Goal: Information Seeking & Learning: Learn about a topic

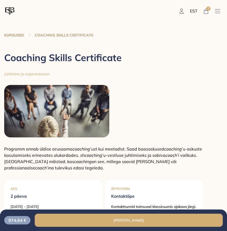
scroll to position [505, 0]
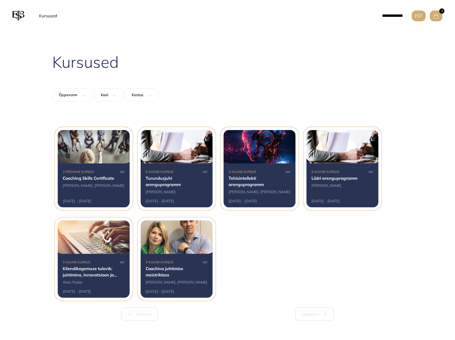
click at [113, 151] on div at bounding box center [94, 168] width 78 height 83
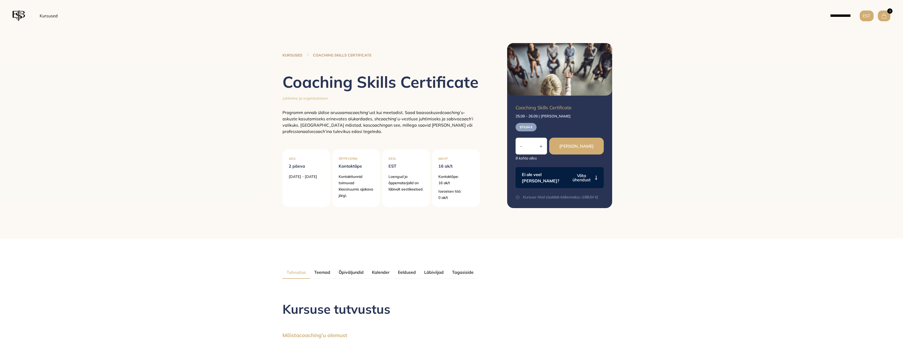
click at [288, 54] on link "KURSUSED" at bounding box center [292, 54] width 20 height 5
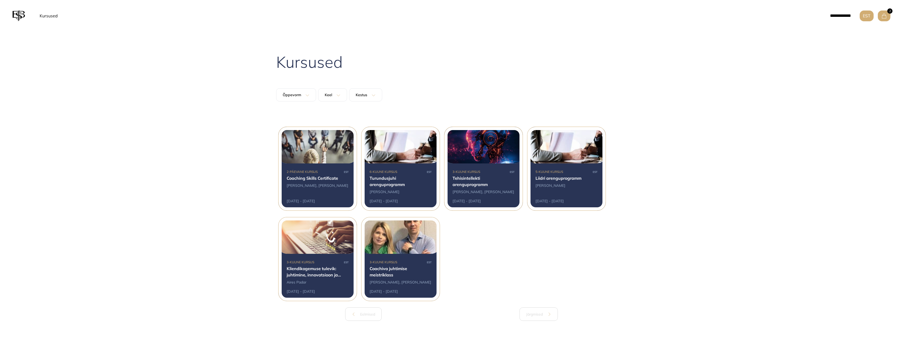
click at [415, 183] on div at bounding box center [400, 168] width 78 height 83
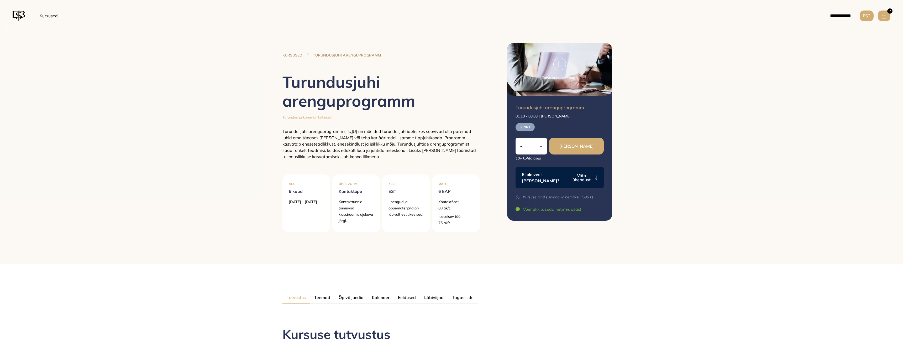
click at [298, 54] on link "KURSUSED" at bounding box center [292, 54] width 20 height 5
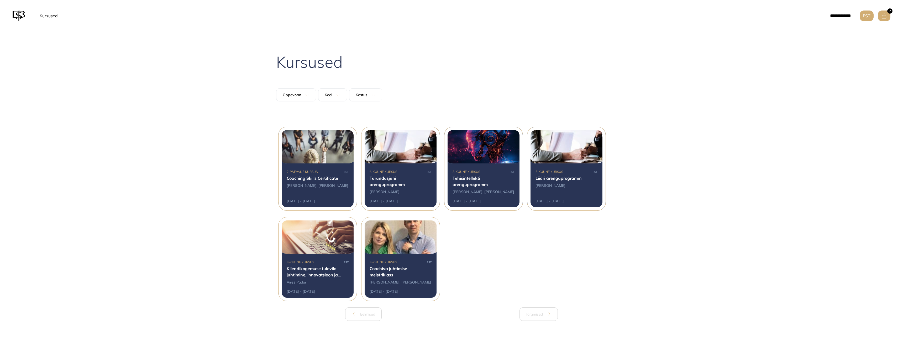
click at [455, 174] on div at bounding box center [483, 168] width 78 height 83
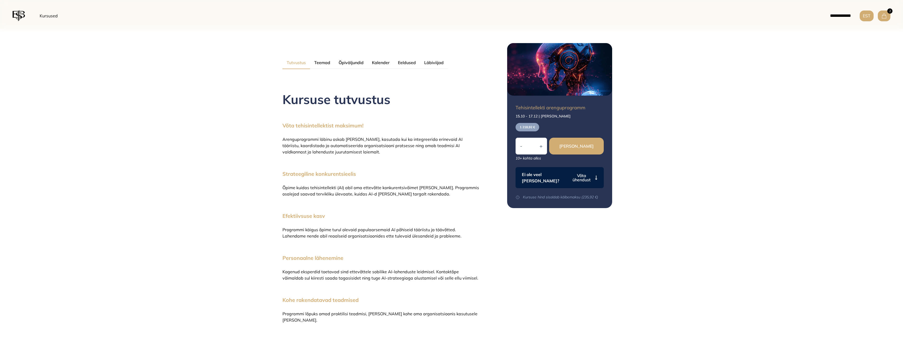
scroll to position [259, 0]
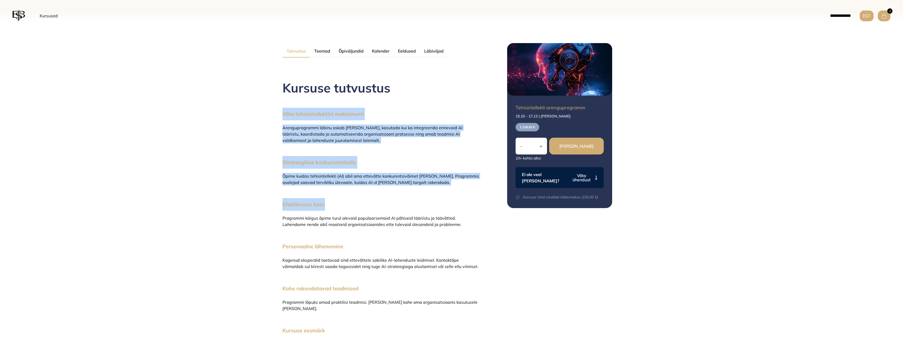
drag, startPoint x: 283, startPoint y: 113, endPoint x: 387, endPoint y: 209, distance: 141.5
click at [387, 213] on div "Kursuse tutvustus Võta tehisintellektist maksimum! Arenguprogrammi läbinu oskab…" at bounding box center [380, 206] width 197 height 294
click at [387, 208] on p "Efektiivsuse kasv" at bounding box center [380, 204] width 197 height 13
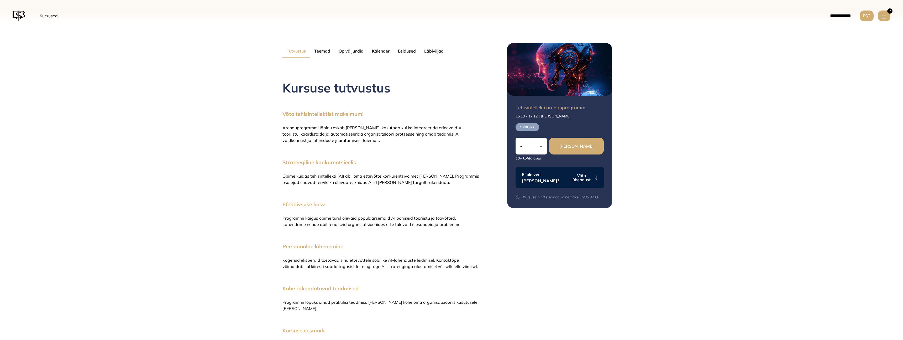
click at [326, 54] on button "Teemad" at bounding box center [322, 51] width 24 height 13
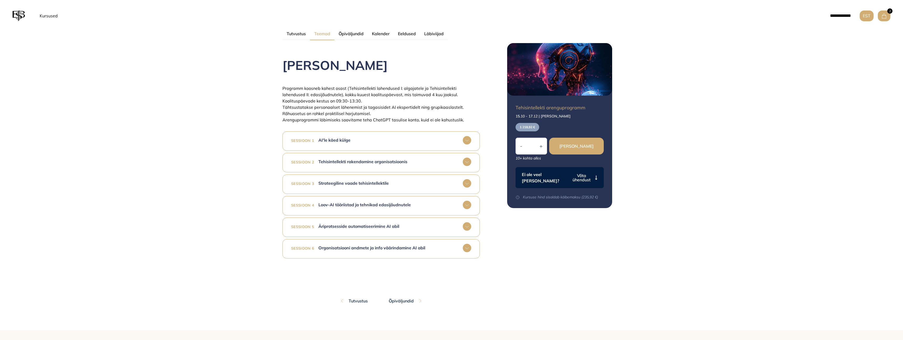
scroll to position [289, 0]
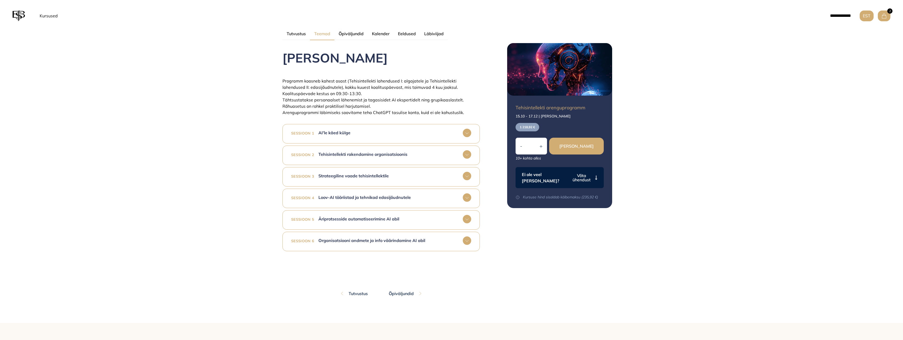
click at [350, 97] on span "Tähtsustatakse personaalset lähenemist ja tagasisidet AI ekspertidelt ning grup…" at bounding box center [372, 103] width 181 height 12
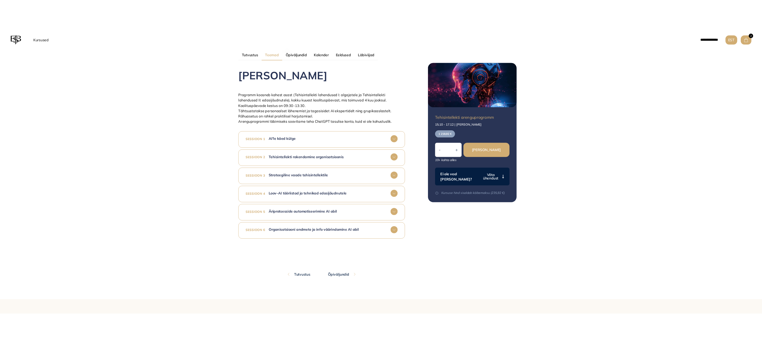
scroll to position [283, 0]
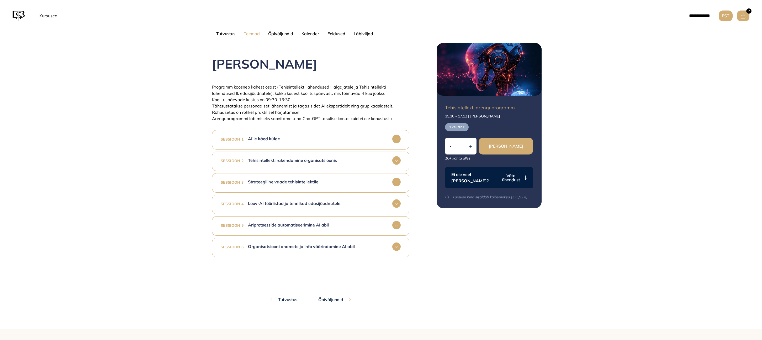
click at [50, 17] on link "Kursused" at bounding box center [48, 15] width 22 height 10
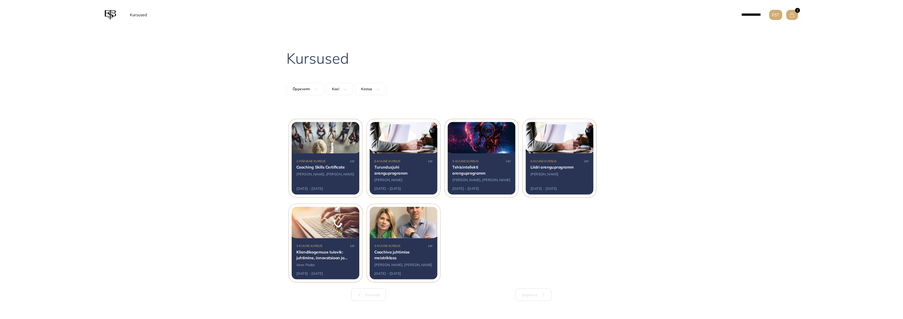
scroll to position [13, 0]
